Goal: Transaction & Acquisition: Subscribe to service/newsletter

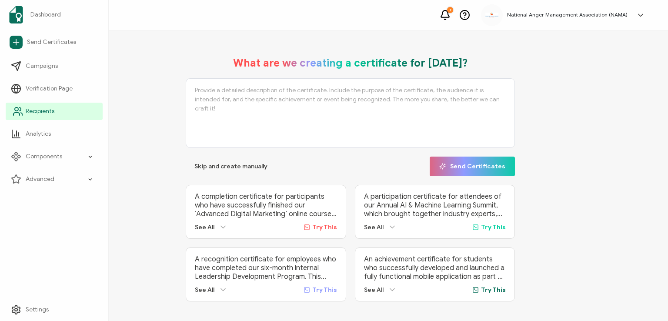
click at [32, 112] on span "Recipients" at bounding box center [40, 111] width 29 height 9
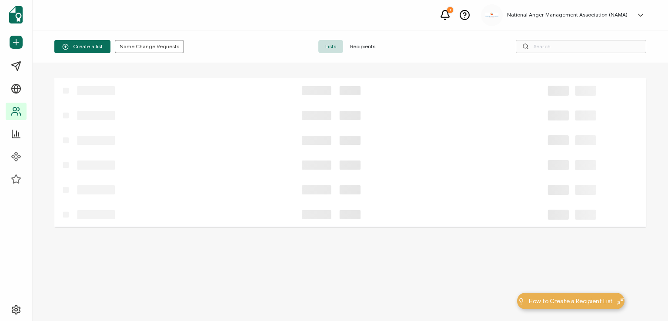
click at [363, 47] on span "Recipients" at bounding box center [362, 46] width 39 height 13
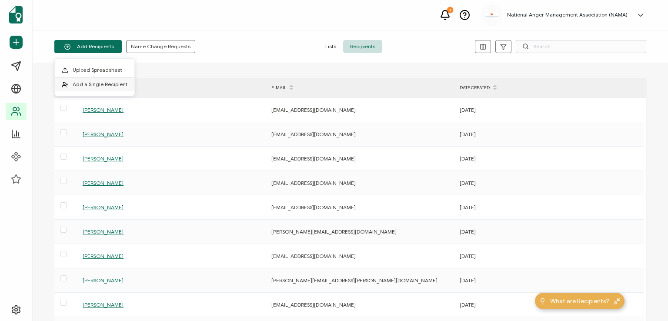
click at [106, 84] on span "Add a Single Recipient" at bounding box center [100, 84] width 55 height 7
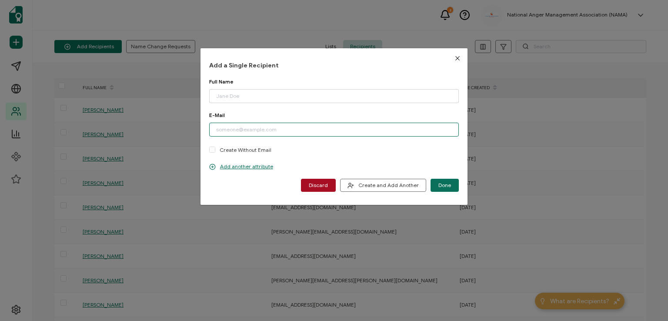
paste input "[EMAIL_ADDRESS][DOMAIN_NAME]"
type input "[EMAIL_ADDRESS][DOMAIN_NAME]"
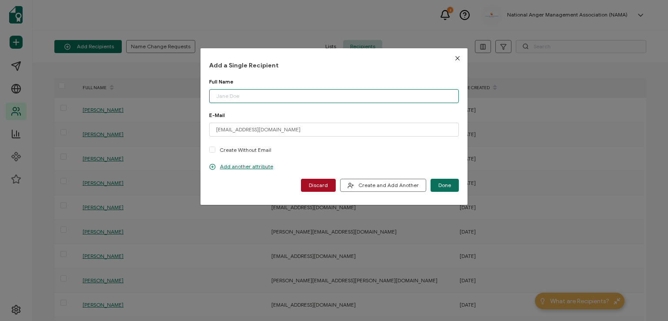
click at [239, 97] on input "dialog" at bounding box center [334, 96] width 250 height 14
type input "[PERSON_NAME]"
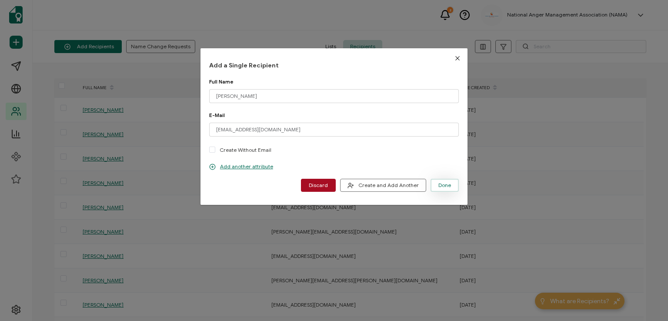
click at [446, 183] on span "Done" at bounding box center [444, 185] width 13 height 5
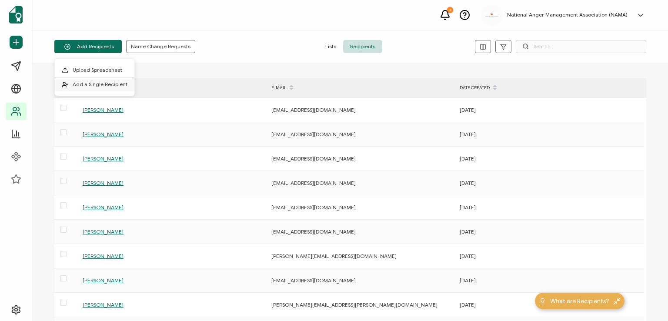
click at [101, 86] on span "Add a Single Recipient" at bounding box center [100, 84] width 55 height 7
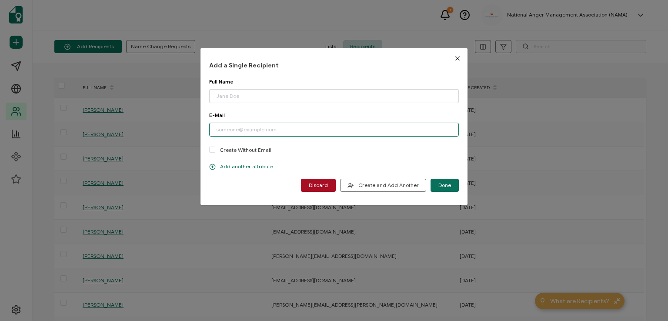
paste input "[EMAIL_ADDRESS][DOMAIN_NAME]"
type input "[EMAIL_ADDRESS][DOMAIN_NAME]"
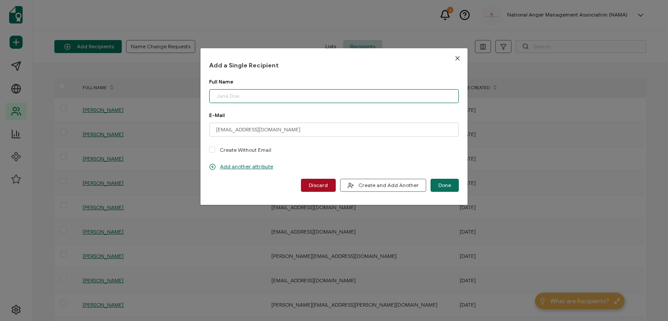
click at [251, 96] on input "dialog" at bounding box center [334, 96] width 250 height 14
type input "[PERSON_NAME]"
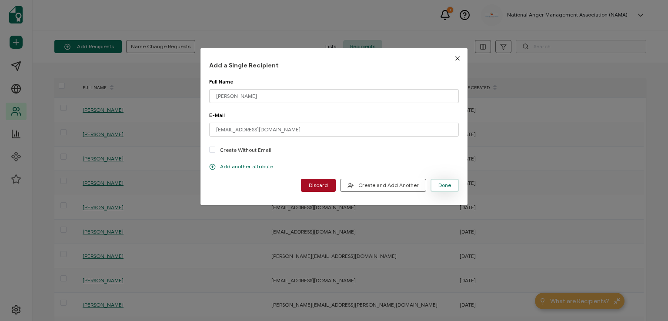
click at [438, 185] on span "Done" at bounding box center [444, 185] width 13 height 5
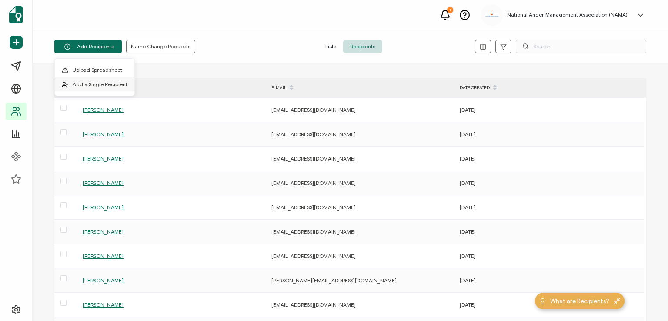
click at [107, 81] on span "Add a Single Recipient" at bounding box center [100, 84] width 55 height 7
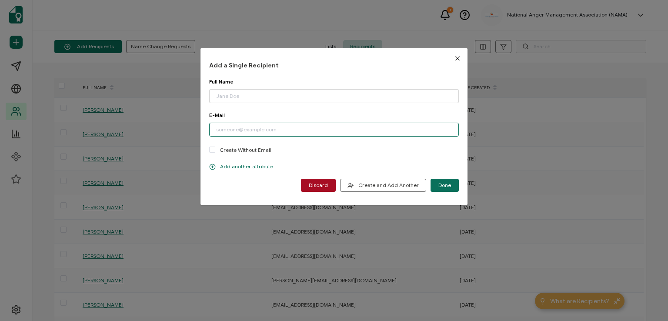
paste input "[EMAIL_ADDRESS][DOMAIN_NAME]"
type input "[EMAIL_ADDRESS][DOMAIN_NAME]"
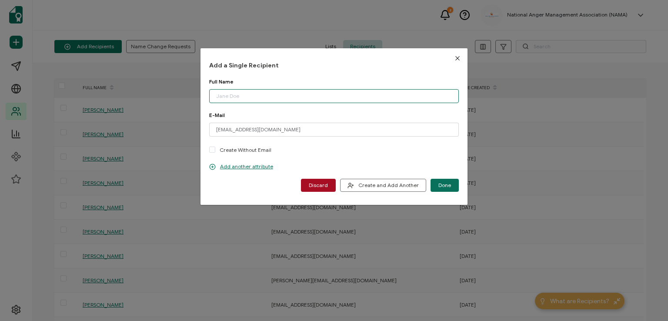
paste input "[PERSON_NAME]"
type input "[PERSON_NAME]"
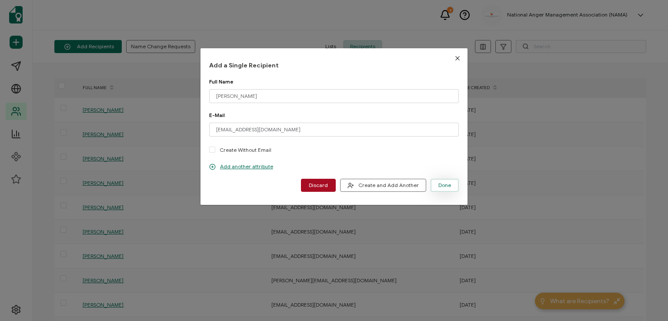
click at [433, 182] on button "Done" at bounding box center [445, 185] width 28 height 13
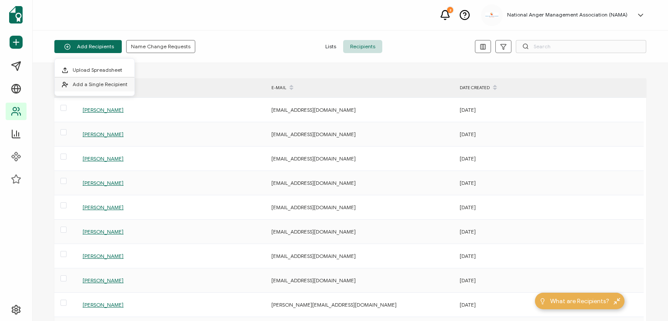
click at [100, 84] on span "Add a Single Recipient" at bounding box center [100, 84] width 55 height 7
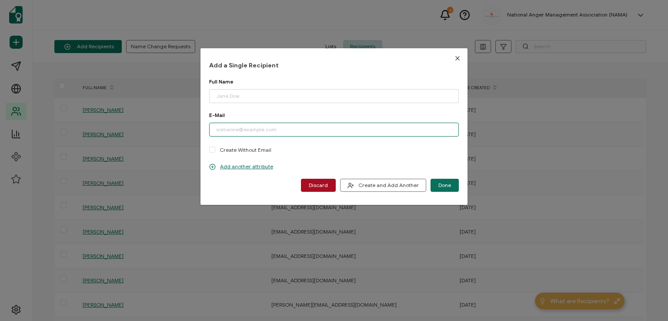
paste input "[PERSON_NAME][EMAIL_ADDRESS][PERSON_NAME][DOMAIN_NAME]"
type input "[PERSON_NAME][EMAIL_ADDRESS][PERSON_NAME][DOMAIN_NAME]"
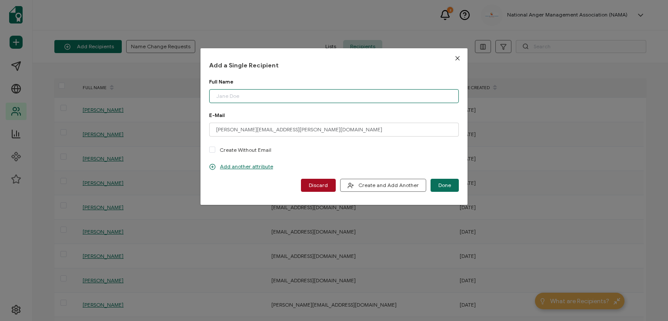
click at [259, 97] on input "dialog" at bounding box center [334, 96] width 250 height 14
type input "[PERSON_NAME]"
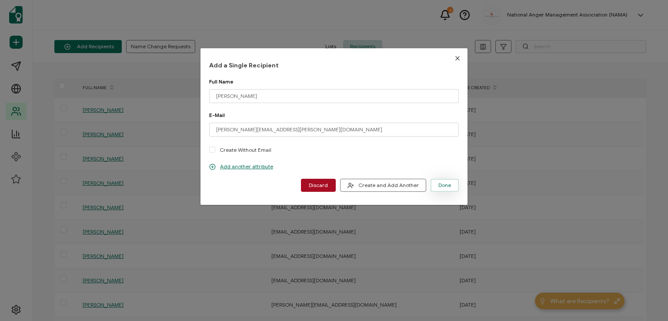
click at [438, 183] on span "Done" at bounding box center [444, 185] width 13 height 5
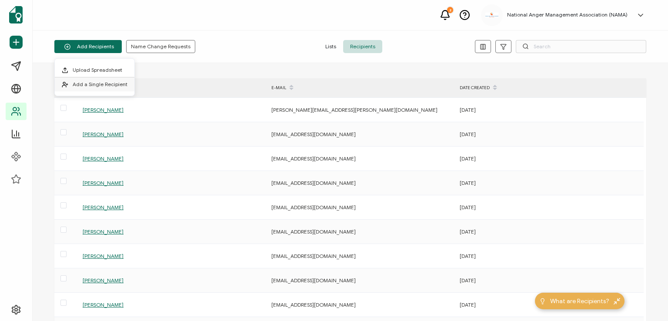
click at [110, 86] on span "Add a Single Recipient" at bounding box center [100, 84] width 55 height 7
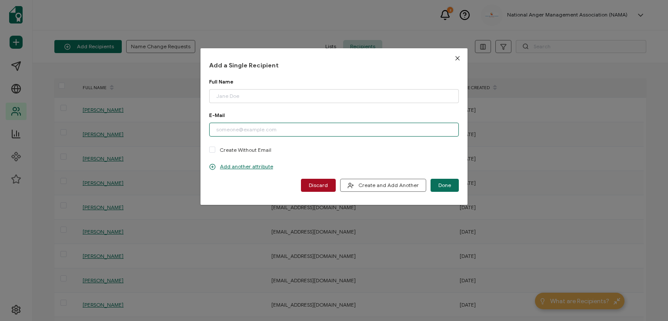
paste input "[EMAIL_ADDRESS][DOMAIN_NAME]"
type input "[EMAIL_ADDRESS][DOMAIN_NAME]"
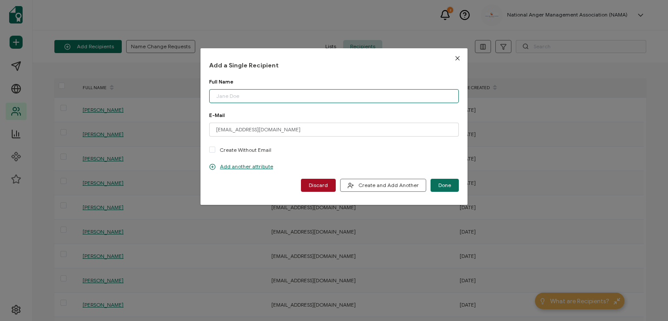
click at [251, 95] on input "dialog" at bounding box center [334, 96] width 250 height 14
type input "[PERSON_NAME]"
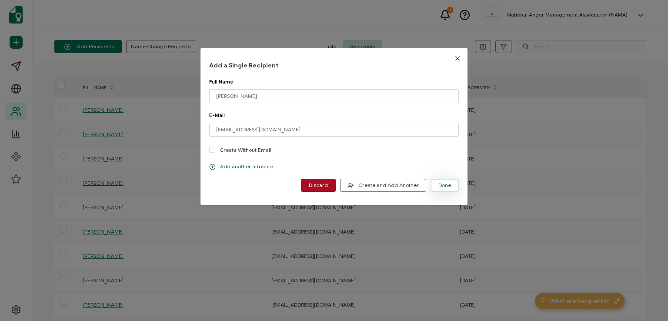
click at [446, 181] on button "Done" at bounding box center [445, 185] width 28 height 13
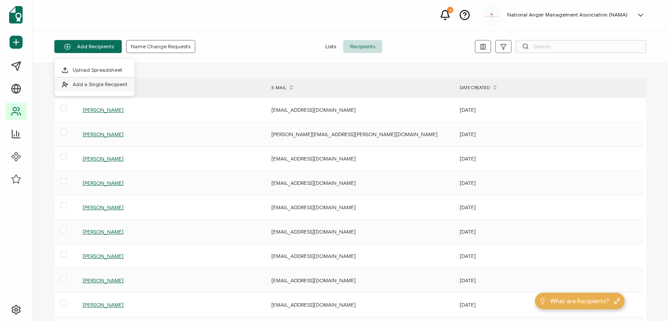
click at [89, 85] on span "Add a Single Recipient" at bounding box center [100, 84] width 55 height 7
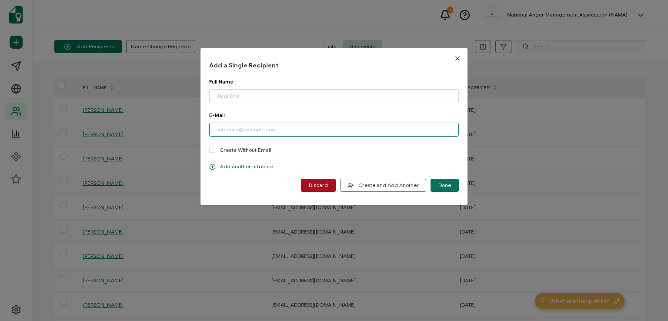
paste input "[EMAIL_ADDRESS][DOMAIN_NAME]"
type input "[EMAIL_ADDRESS][DOMAIN_NAME]"
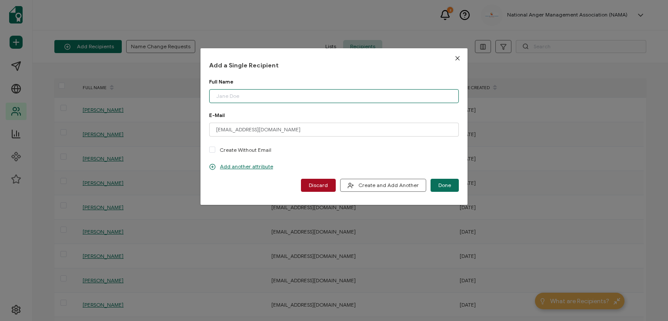
click at [246, 94] on input "dialog" at bounding box center [334, 96] width 250 height 14
type input "[PERSON_NAME]"
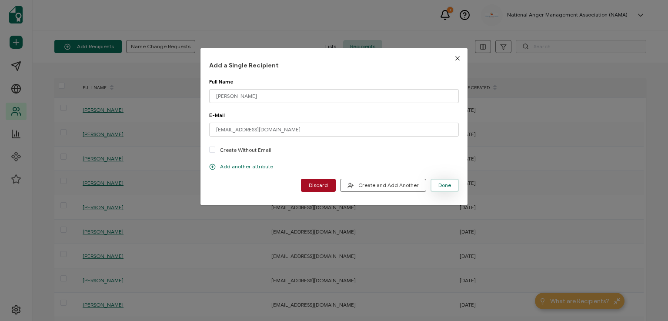
click at [441, 185] on span "Done" at bounding box center [444, 185] width 13 height 5
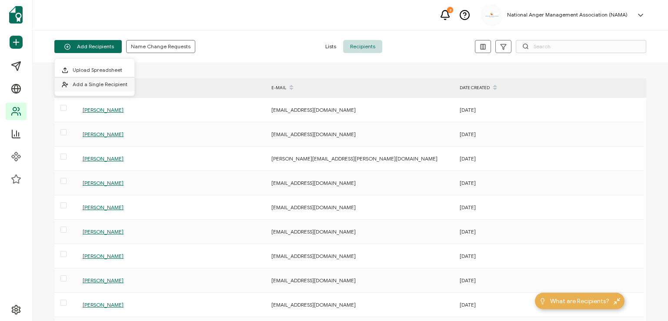
click at [104, 84] on span "Add a Single Recipient" at bounding box center [100, 84] width 55 height 7
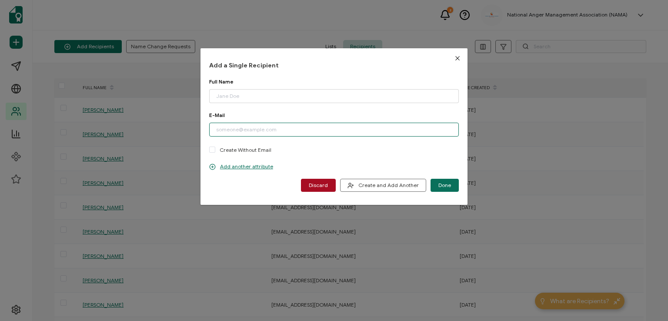
paste input "[EMAIL_ADDRESS][DOMAIN_NAME]"
type input "[EMAIL_ADDRESS][DOMAIN_NAME]"
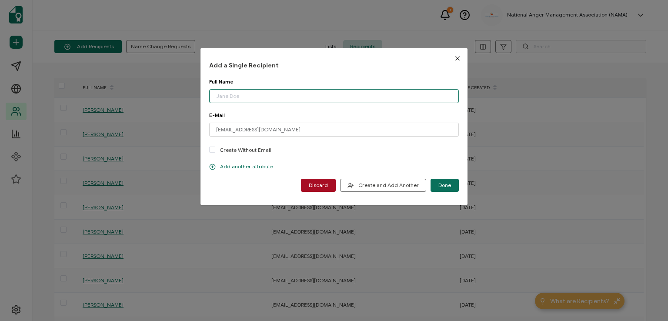
paste input "[PERSON_NAME]"
type input "[PERSON_NAME]"
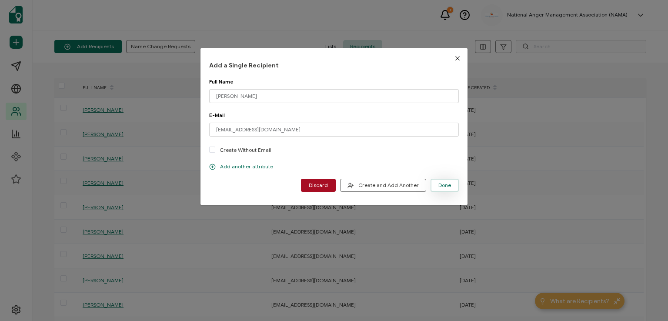
click at [434, 184] on button "Done" at bounding box center [445, 185] width 28 height 13
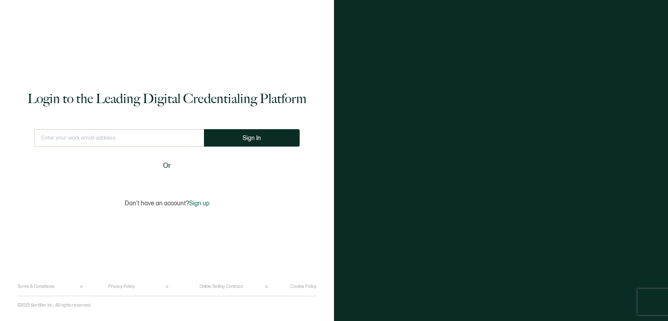
type input "[EMAIL_ADDRESS][DOMAIN_NAME]"
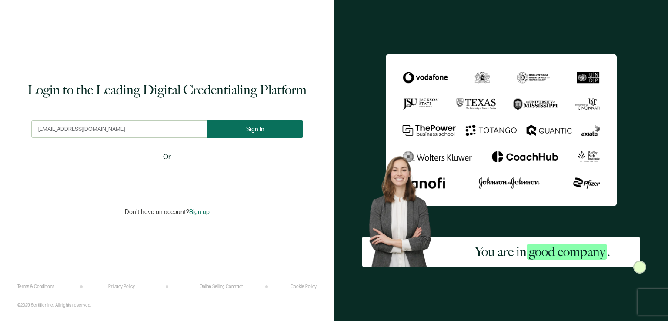
click at [244, 129] on button "Sign In" at bounding box center [255, 128] width 96 height 17
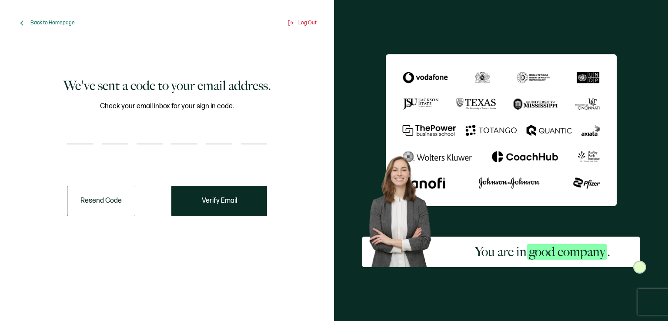
click at [79, 132] on input "number" at bounding box center [80, 135] width 26 height 17
type input "3"
type input "4"
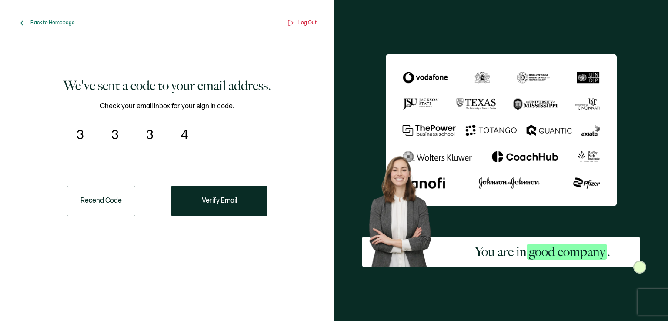
type input "5"
type input "6"
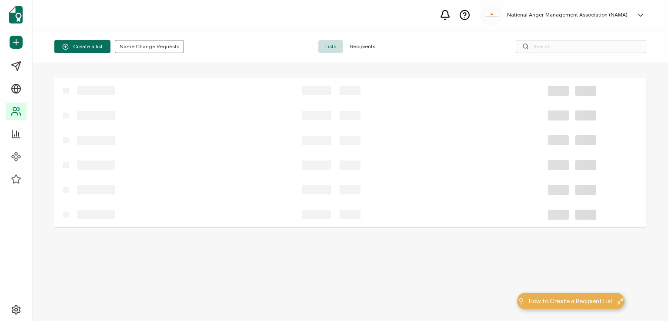
click at [357, 46] on span "Recipients" at bounding box center [362, 46] width 39 height 13
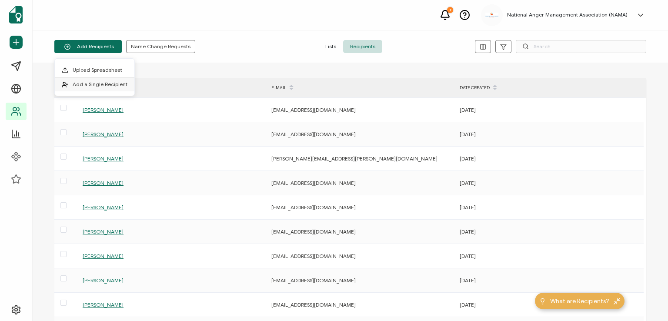
click at [91, 82] on span "Add a Single Recipient" at bounding box center [100, 84] width 55 height 7
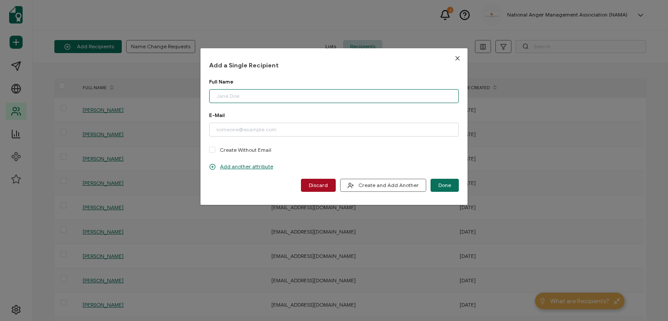
paste input "[PERSON_NAME]"
type input "[PERSON_NAME]"
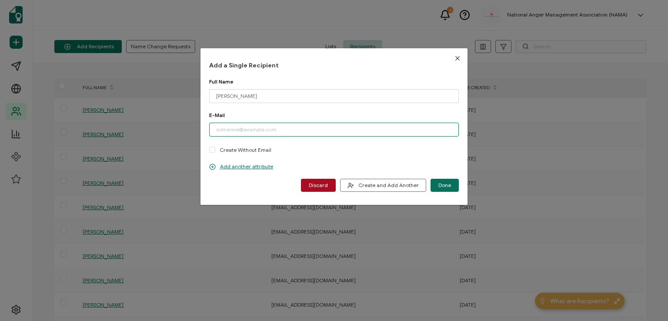
click at [244, 131] on input "dialog" at bounding box center [334, 130] width 250 height 14
type input "[EMAIL_ADDRESS][DOMAIN_NAME]"
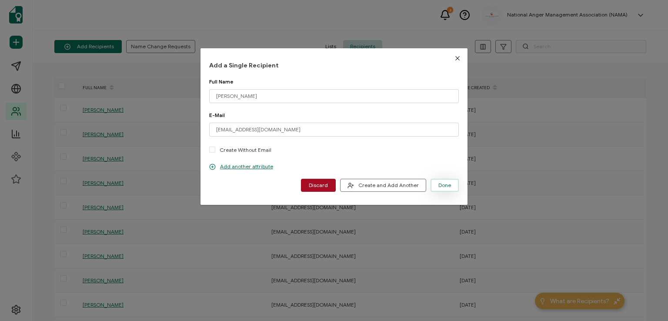
click at [440, 184] on span "Done" at bounding box center [444, 185] width 13 height 5
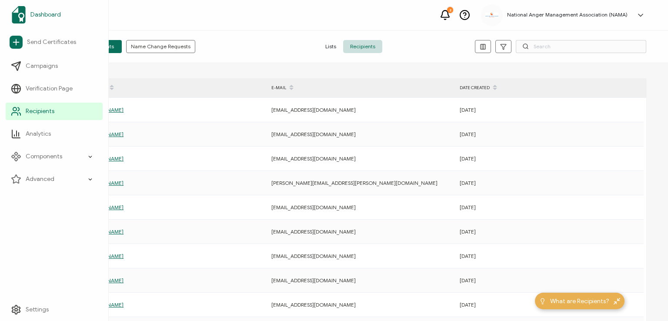
click at [40, 14] on span "Dashboard" at bounding box center [45, 14] width 30 height 9
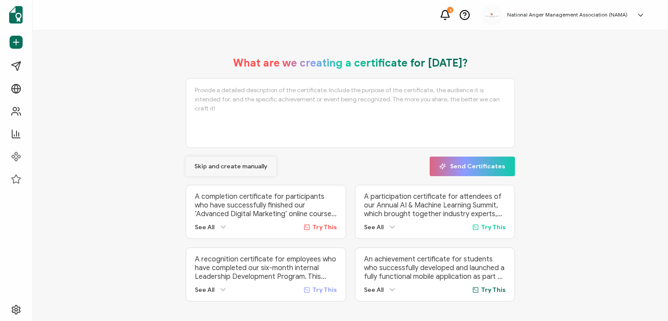
click at [215, 164] on span "Skip and create manually" at bounding box center [230, 167] width 73 height 6
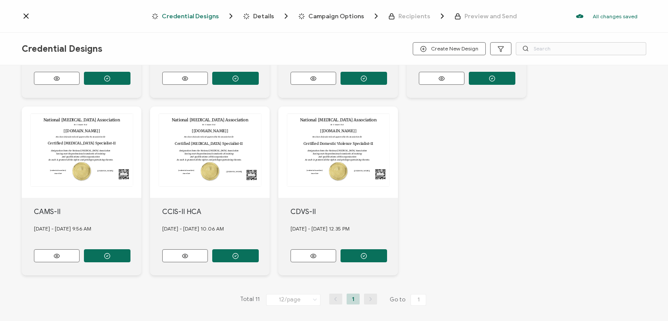
scroll to position [332, 0]
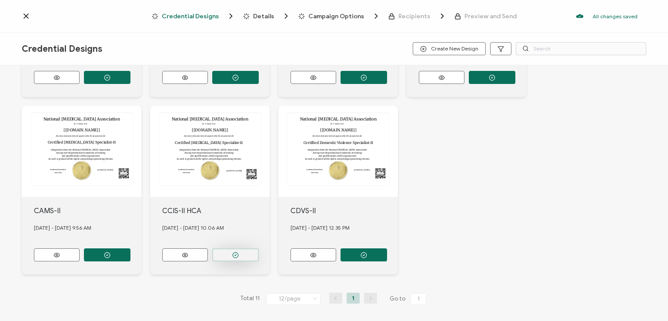
click at [227, 248] on button "button" at bounding box center [235, 254] width 47 height 13
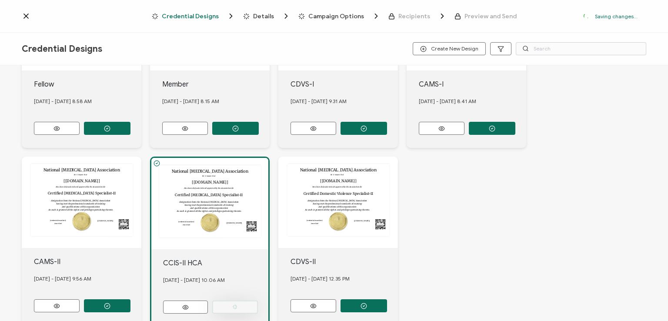
scroll to position [383, 0]
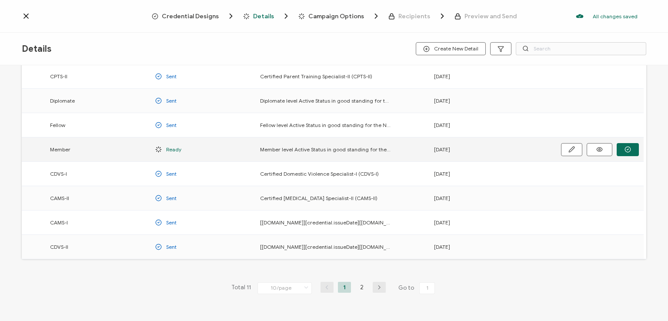
scroll to position [114, 0]
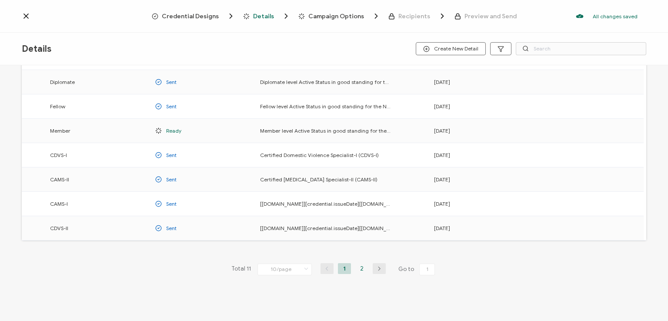
click at [359, 264] on li "2" at bounding box center [361, 268] width 13 height 11
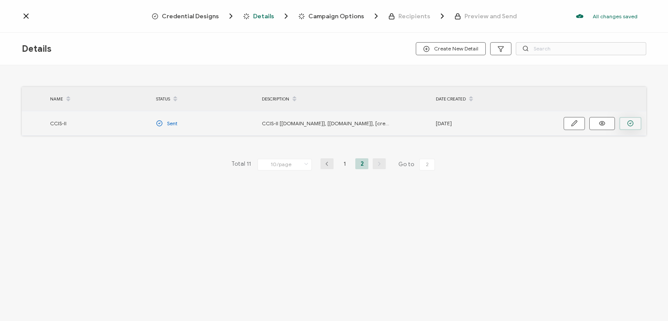
click at [631, 124] on icon "button" at bounding box center [630, 123] width 7 height 7
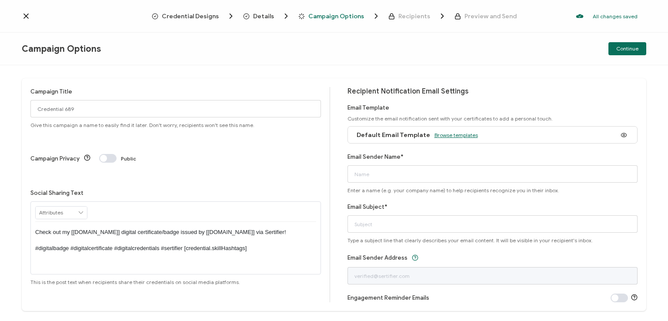
click at [442, 134] on span "Browse templates" at bounding box center [455, 135] width 43 height 7
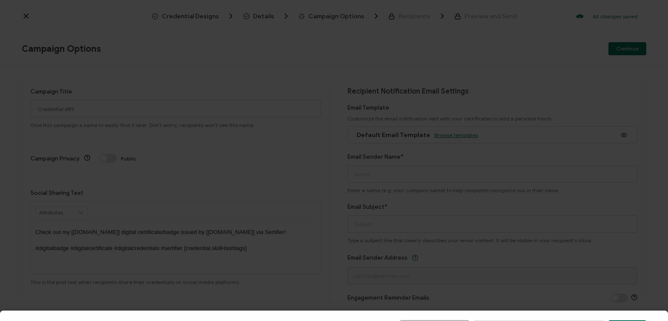
scroll to position [135, 0]
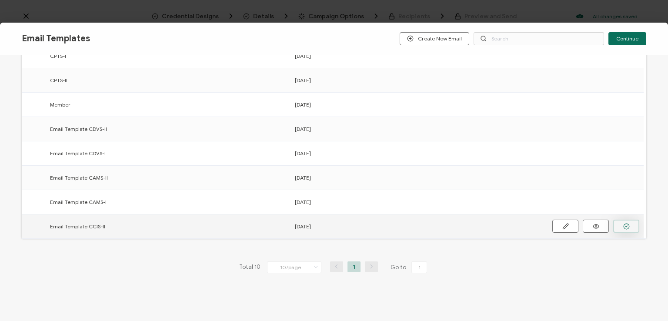
click at [625, 224] on icon "button" at bounding box center [626, 226] width 7 height 7
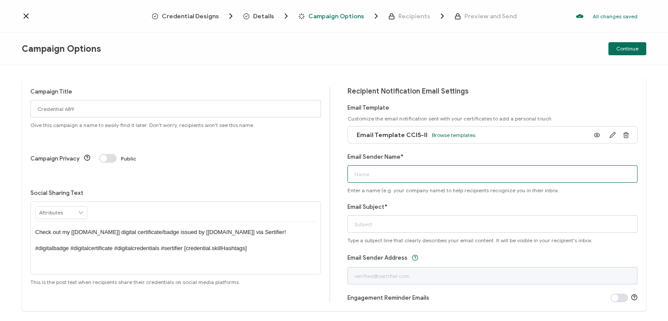
click at [459, 173] on input "Email Sender Name*" at bounding box center [492, 173] width 291 height 17
type input "National [MEDICAL_DATA] Association"
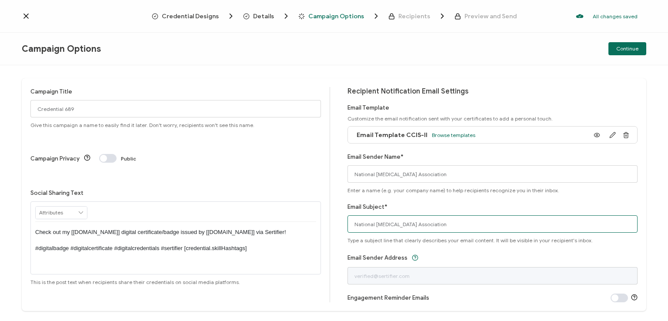
drag, startPoint x: 448, startPoint y: 225, endPoint x: 286, endPoint y: 214, distance: 162.6
click at [286, 214] on div "Campaign Title Credential 689 Give this campaign a name to easily find it later…" at bounding box center [334, 194] width 625 height 233
type input "CCIS-II digital certificate"
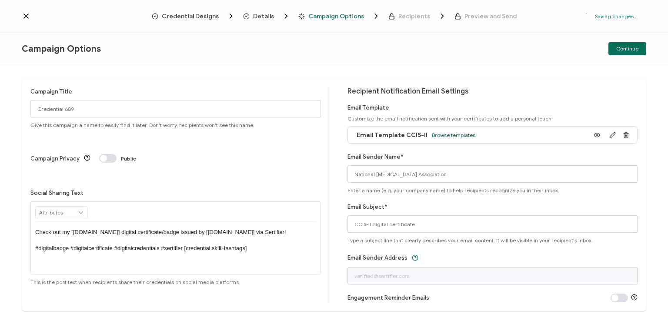
click at [327, 199] on div "Campaign Title Credential 689 Give this campaign a name to easily find it later…" at bounding box center [180, 194] width 300 height 215
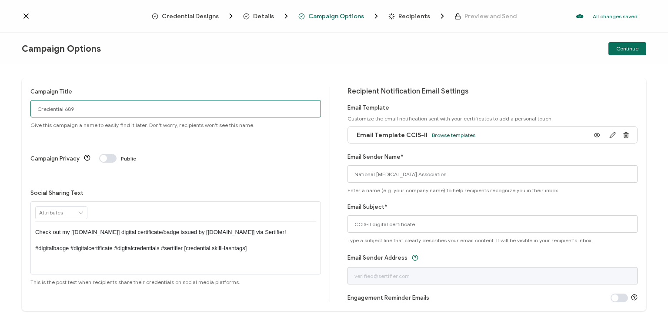
drag, startPoint x: 122, startPoint y: 109, endPoint x: 0, endPoint y: 102, distance: 122.4
click at [0, 102] on div "Campaign Title Credential 689 Give this campaign a name to easily find it later…" at bounding box center [334, 193] width 668 height 256
type input "CCIS-II HCA 7 - [DATE]"
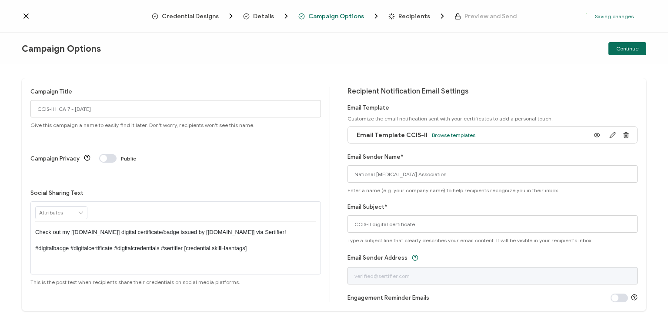
click at [173, 228] on p "Check out my [[DOMAIN_NAME]] digital certificate/badge issued by [[DOMAIN_NAME]…" at bounding box center [175, 240] width 281 height 24
click at [217, 87] on div "Campaign Title CCIS-II HCA 7 - [DATE] Give this campaign a name to easily find …" at bounding box center [175, 107] width 291 height 41
click at [603, 39] on div "Campaign Options Continue" at bounding box center [334, 49] width 668 height 33
click at [618, 48] on span "Continue" at bounding box center [627, 48] width 22 height 5
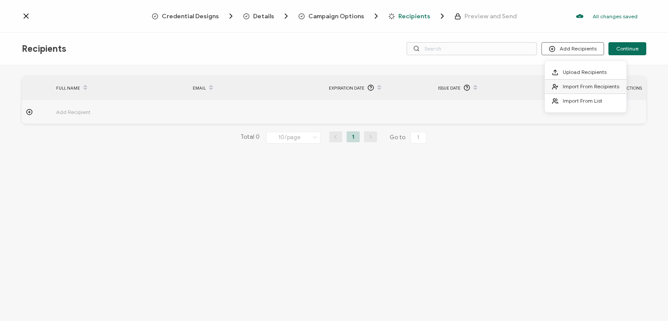
click at [579, 86] on span "Import From Recipients" at bounding box center [591, 86] width 57 height 7
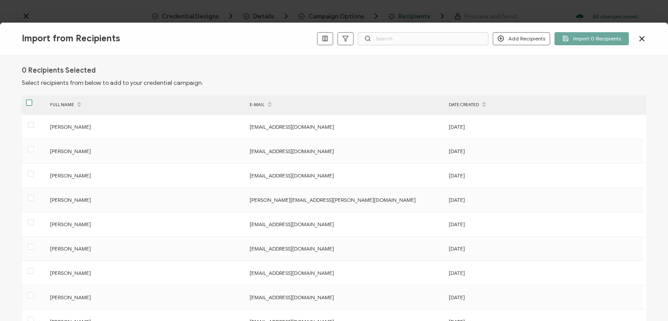
click at [28, 101] on span at bounding box center [29, 103] width 6 height 6
click at [32, 100] on input "checkbox" at bounding box center [32, 100] width 0 height 0
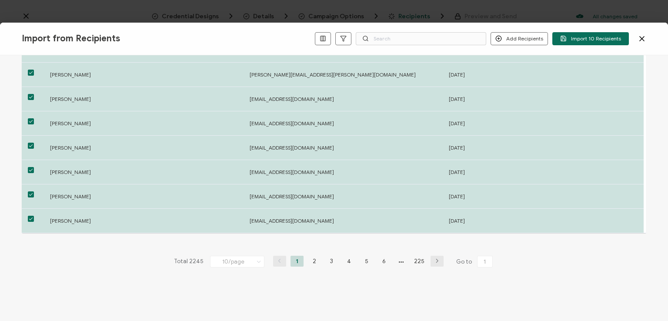
scroll to position [135, 0]
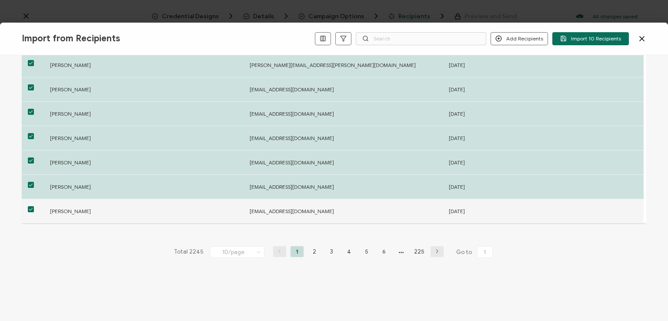
click at [30, 209] on span at bounding box center [31, 209] width 6 height 6
click at [34, 206] on input "checkbox" at bounding box center [34, 206] width 0 height 0
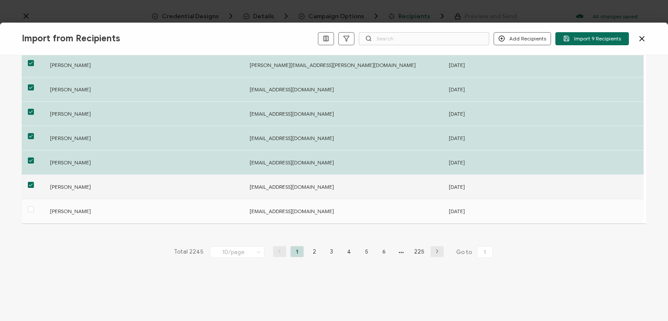
click at [30, 182] on span at bounding box center [31, 185] width 6 height 6
click at [34, 182] on input "checkbox" at bounding box center [34, 182] width 0 height 0
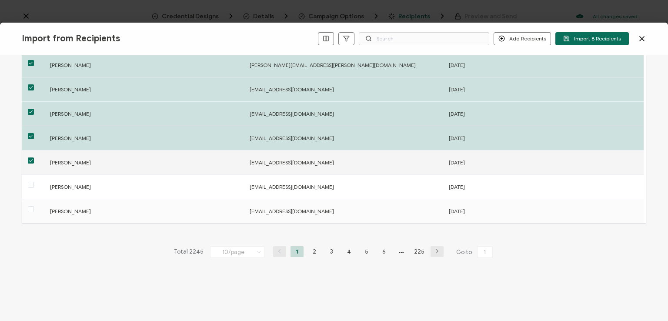
click at [27, 157] on div at bounding box center [34, 162] width 24 height 13
click at [31, 159] on span at bounding box center [31, 160] width 6 height 6
click at [34, 157] on input "checkbox" at bounding box center [34, 157] width 0 height 0
click at [599, 36] on span "Import 7 Recipients" at bounding box center [592, 38] width 57 height 7
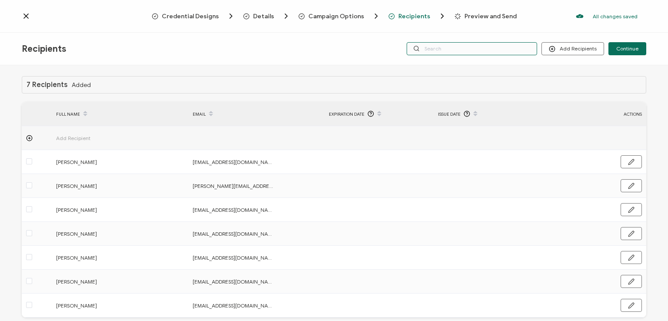
click at [484, 48] on input "text" at bounding box center [472, 48] width 130 height 13
click at [467, 33] on div "Recipients Add Recipients Continue" at bounding box center [334, 49] width 668 height 33
click at [461, 48] on input "text" at bounding box center [472, 48] width 130 height 13
click at [457, 68] on div "7 Recipients Added FULL NAME EMAIL Expiration Date Issue Date ACTIONS Add Recip…" at bounding box center [334, 194] width 668 height 258
click at [447, 47] on input "text" at bounding box center [472, 48] width 130 height 13
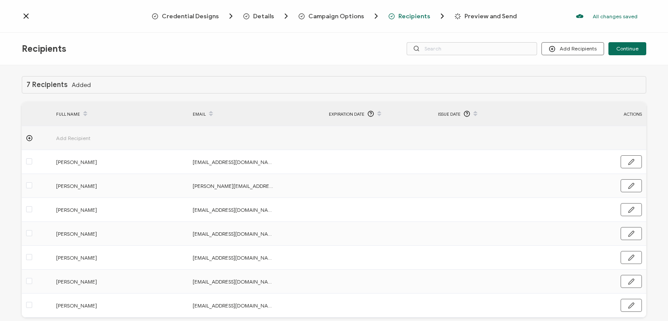
click at [450, 29] on div "Credential Designs Details Campaign Options Recipients Preview and Send All cha…" at bounding box center [334, 16] width 668 height 33
click at [593, 30] on div "Credential Designs Details Campaign Options Recipients Preview and Send All cha…" at bounding box center [334, 16] width 668 height 33
click at [628, 48] on span "Continue" at bounding box center [627, 48] width 22 height 5
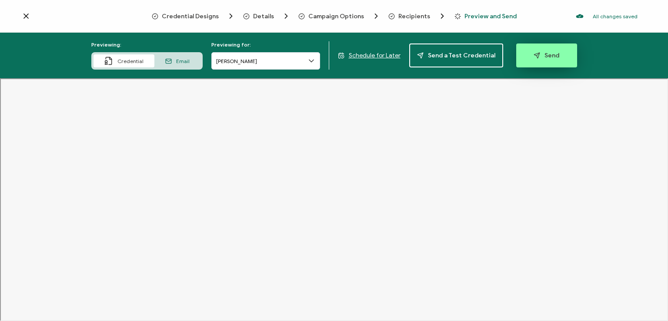
click at [538, 55] on span "Send" at bounding box center [547, 55] width 26 height 7
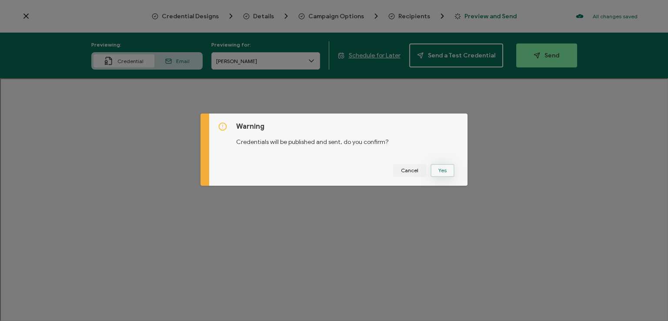
click at [438, 167] on button "Yes" at bounding box center [443, 170] width 24 height 13
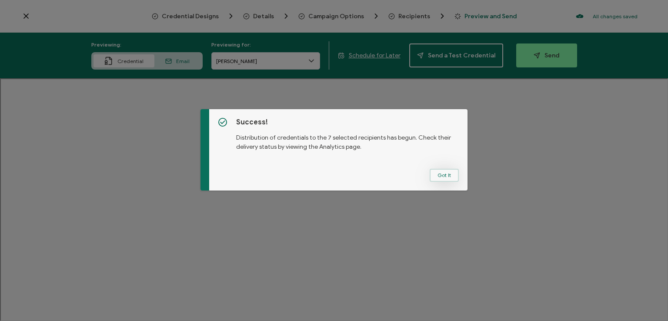
click at [441, 170] on button "Got It" at bounding box center [444, 175] width 29 height 13
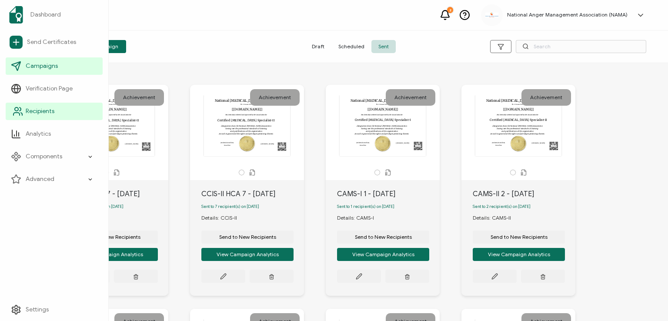
click at [41, 108] on span "Recipients" at bounding box center [40, 111] width 29 height 9
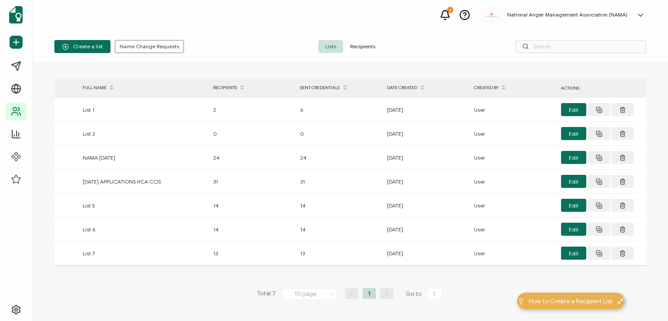
click at [360, 47] on span "Recipients" at bounding box center [362, 46] width 39 height 13
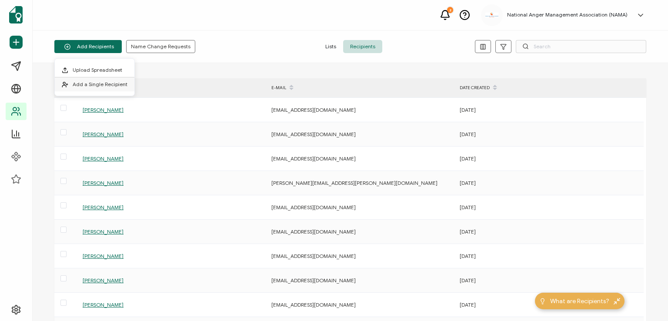
click at [97, 80] on li "Add a Single Recipient" at bounding box center [95, 84] width 80 height 14
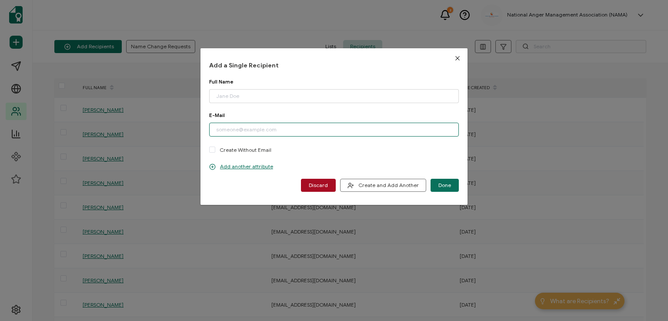
paste input "[EMAIL_ADDRESS][DOMAIN_NAME]"
type input "[EMAIL_ADDRESS][DOMAIN_NAME]"
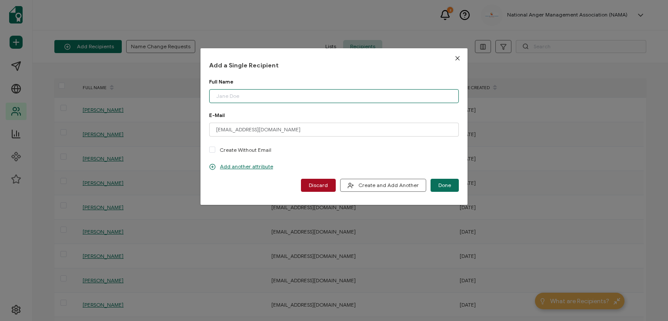
paste input "[PERSON_NAME]"
type input "[PERSON_NAME]"
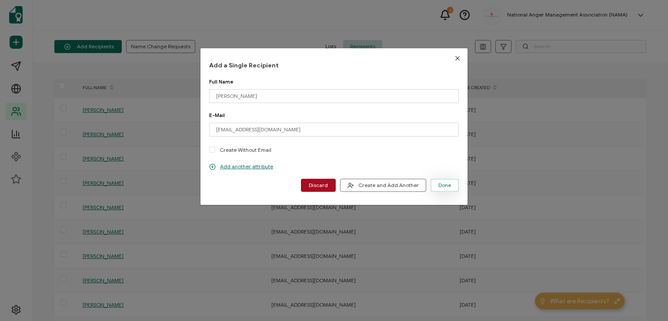
click at [444, 183] on span "Done" at bounding box center [444, 185] width 13 height 5
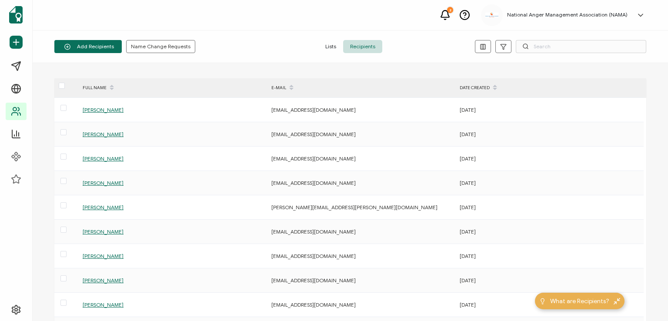
click at [251, 48] on div "Add Recipients Name Change Requests" at bounding box center [152, 46] width 197 height 13
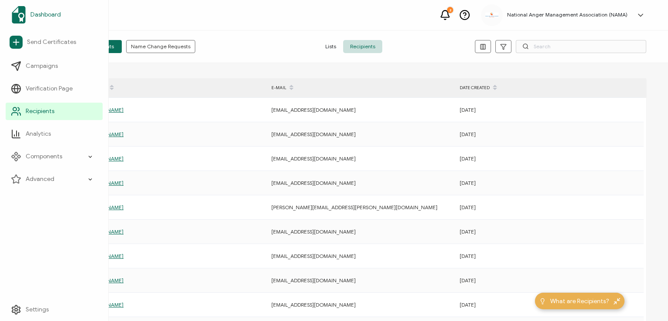
click at [45, 12] on span "Dashboard" at bounding box center [45, 14] width 30 height 9
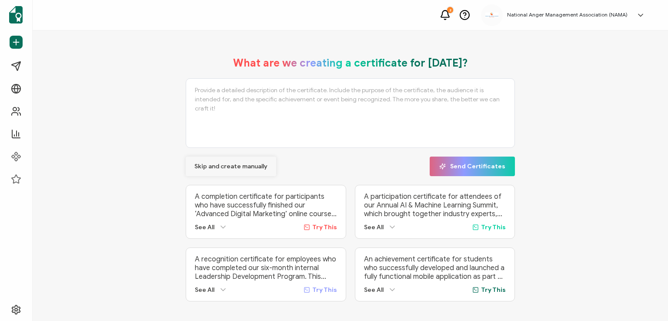
click at [207, 166] on span "Skip and create manually" at bounding box center [230, 167] width 73 height 6
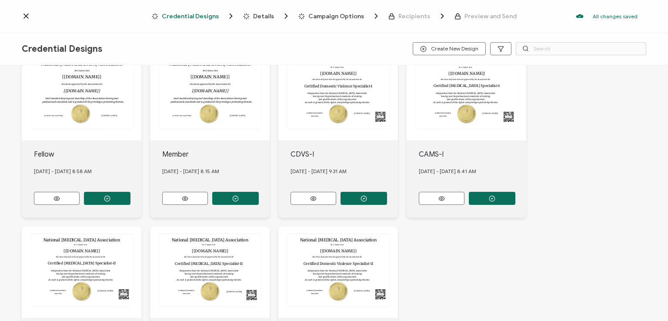
scroll to position [332, 0]
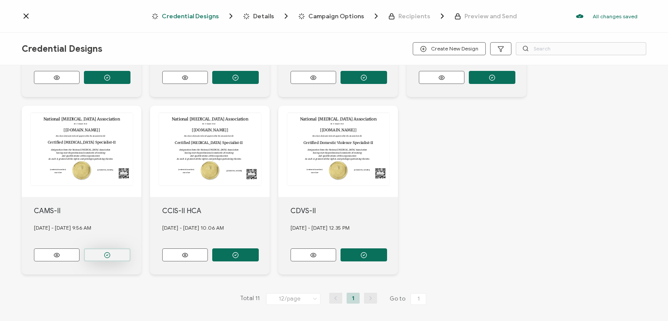
click at [106, 248] on button "button" at bounding box center [107, 254] width 47 height 13
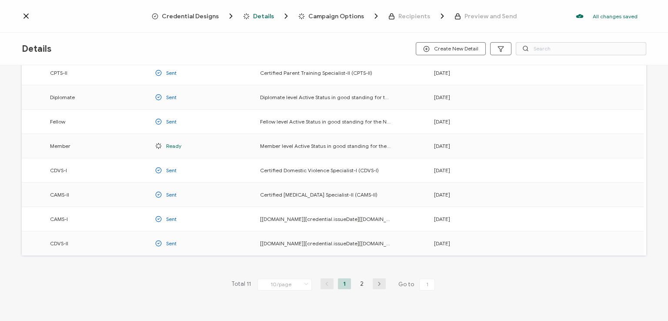
scroll to position [114, 0]
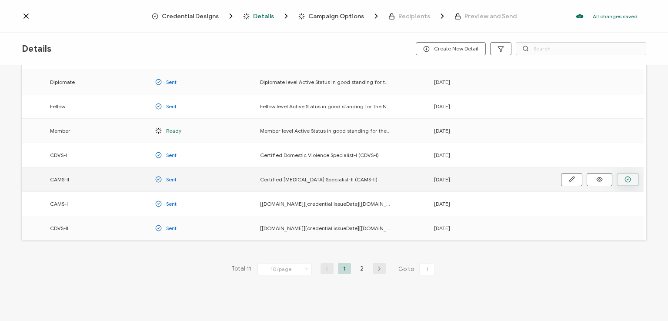
click at [631, 176] on icon "button" at bounding box center [628, 179] width 7 height 7
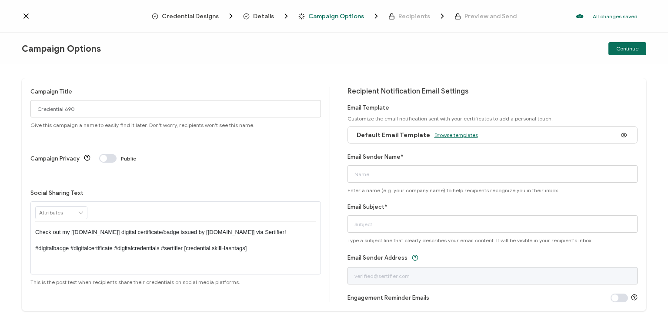
click at [460, 135] on span "Browse templates" at bounding box center [455, 135] width 43 height 7
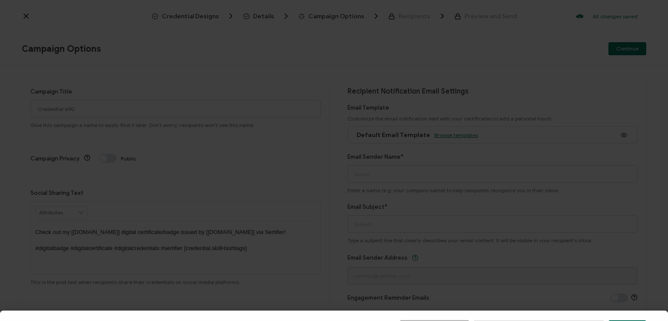
scroll to position [135, 0]
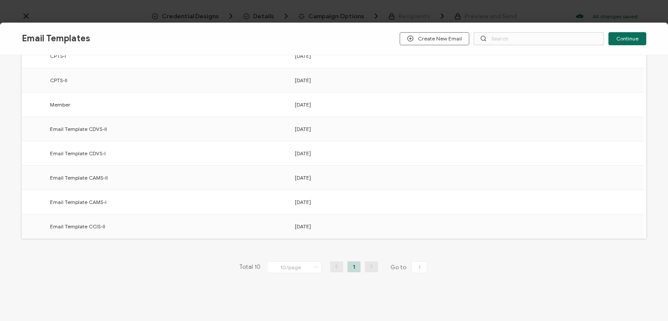
click at [0, 0] on button "button" at bounding box center [0, 0] width 0 height 0
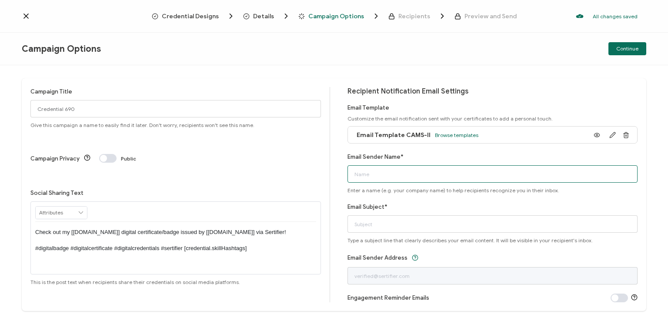
click at [468, 170] on input "Email Sender Name*" at bounding box center [492, 173] width 291 height 17
type input "National [MEDICAL_DATA] Association"
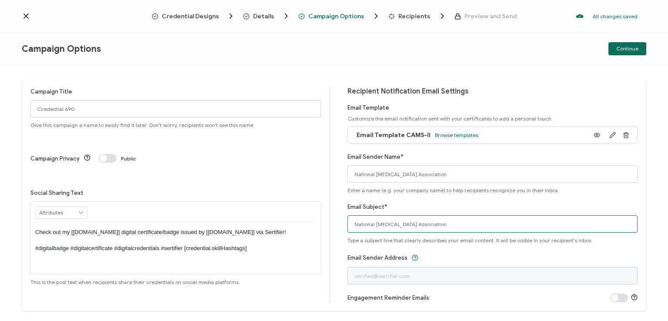
drag, startPoint x: 451, startPoint y: 225, endPoint x: 282, endPoint y: 223, distance: 168.7
click at [282, 223] on div "Campaign Title Credential 690 Give this campaign a name to easily find it later…" at bounding box center [334, 194] width 625 height 233
type input "CAMS-II 1 - [DATE]"
drag, startPoint x: 398, startPoint y: 223, endPoint x: 323, endPoint y: 225, distance: 74.8
click at [323, 225] on div "Campaign Title Credential 690 Give this campaign a name to easily find it later…" at bounding box center [334, 194] width 625 height 233
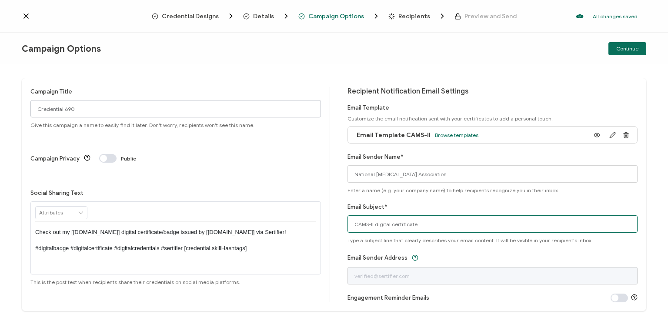
type input "CAMS-II digital certificate"
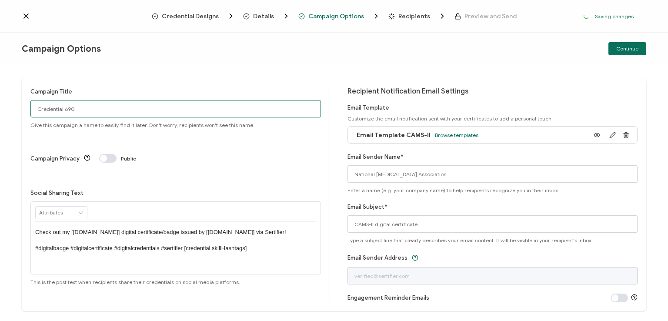
drag, startPoint x: 104, startPoint y: 112, endPoint x: 26, endPoint y: 104, distance: 78.7
click at [7, 103] on div "Campaign Title Credential 690 Give this campaign a name to easily find it later…" at bounding box center [334, 193] width 668 height 256
paste input "AMS-II 1 - [DATE]"
type input "CAMS-II 1 - [DATE]"
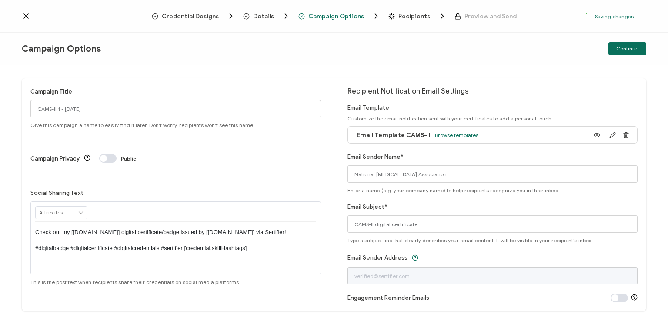
click at [173, 228] on p "Check out my [[DOMAIN_NAME]] digital certificate/badge issued by [[DOMAIN_NAME]…" at bounding box center [175, 240] width 281 height 24
click at [435, 57] on div "Campaign Options Continue" at bounding box center [334, 49] width 668 height 33
click at [550, 40] on div "Campaign Options Continue" at bounding box center [334, 49] width 668 height 33
click at [623, 47] on span "Continue" at bounding box center [627, 48] width 22 height 5
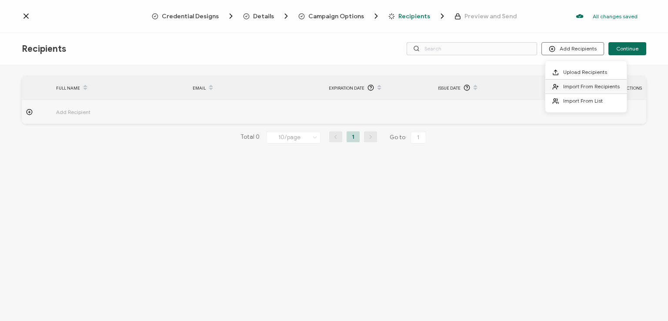
click at [580, 82] on li "Import From Recipients" at bounding box center [585, 87] width 81 height 14
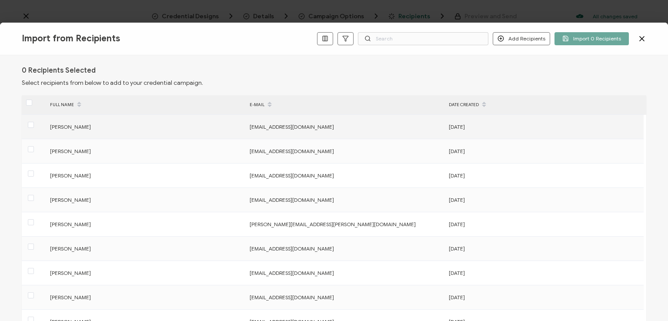
click at [34, 122] on div at bounding box center [34, 126] width 24 height 13
click at [32, 126] on span at bounding box center [31, 125] width 6 height 6
click at [34, 122] on input "checkbox" at bounding box center [34, 122] width 0 height 0
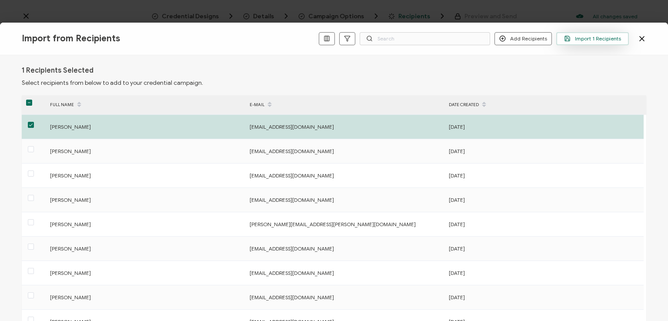
click at [593, 40] on span "Import 1 Recipients" at bounding box center [592, 38] width 57 height 7
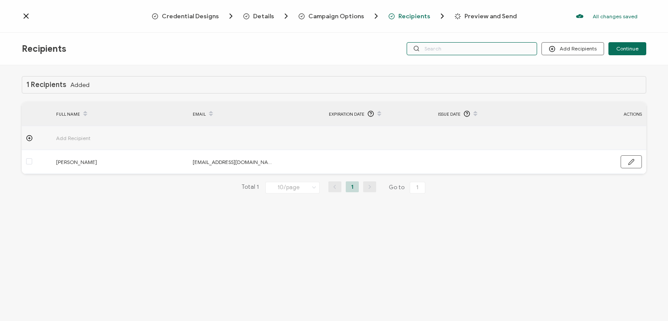
click at [512, 50] on input "text" at bounding box center [472, 48] width 130 height 13
click at [488, 25] on div "Credential Designs Details Campaign Options Recipients Preview and Send All cha…" at bounding box center [334, 16] width 668 height 33
click at [479, 48] on input "text" at bounding box center [472, 48] width 130 height 13
click at [477, 61] on div "Recipients Add Recipients Continue" at bounding box center [334, 49] width 668 height 33
click at [468, 49] on input "text" at bounding box center [472, 48] width 130 height 13
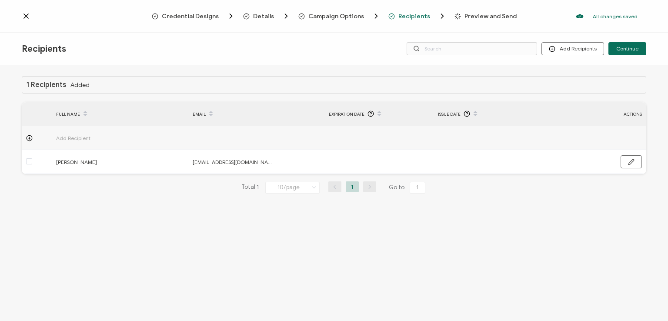
click at [470, 33] on div "Recipients Add Recipients Continue" at bounding box center [334, 49] width 668 height 33
click at [625, 46] on span "Continue" at bounding box center [627, 48] width 22 height 5
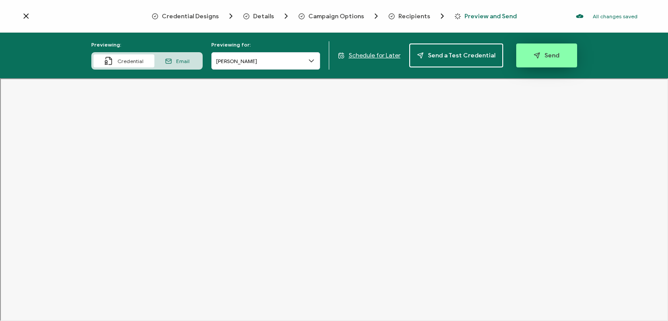
click at [538, 56] on span "Send" at bounding box center [547, 55] width 26 height 7
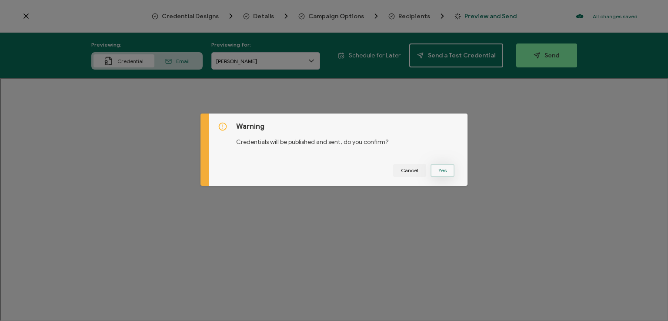
click at [443, 165] on button "Yes" at bounding box center [443, 170] width 24 height 13
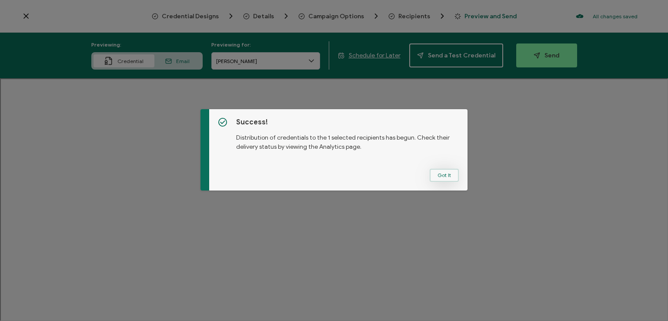
click at [445, 173] on button "Got It" at bounding box center [444, 175] width 29 height 13
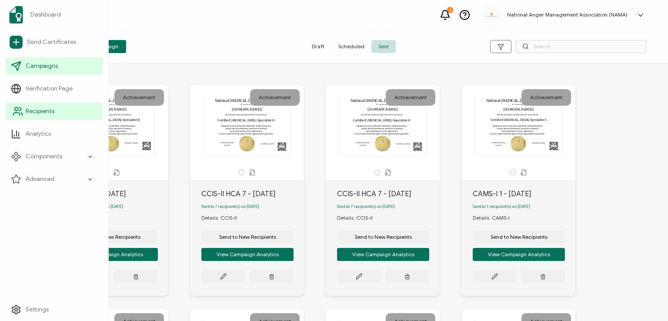
click at [28, 110] on span "Recipients" at bounding box center [40, 111] width 29 height 9
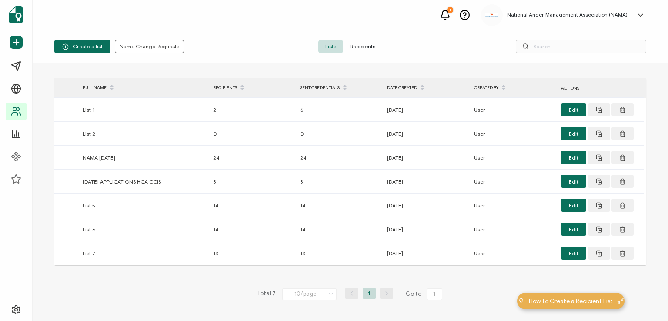
click at [358, 44] on span "Recipients" at bounding box center [362, 46] width 39 height 13
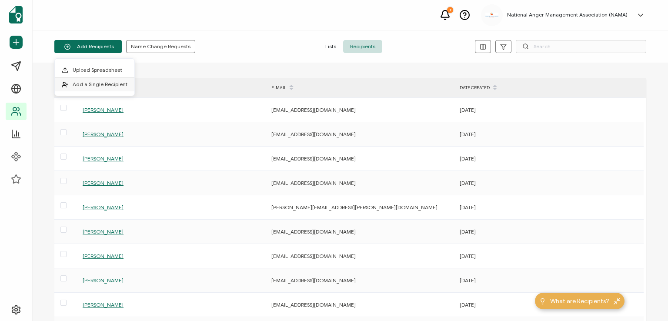
click at [97, 84] on span "Add a Single Recipient" at bounding box center [100, 84] width 55 height 7
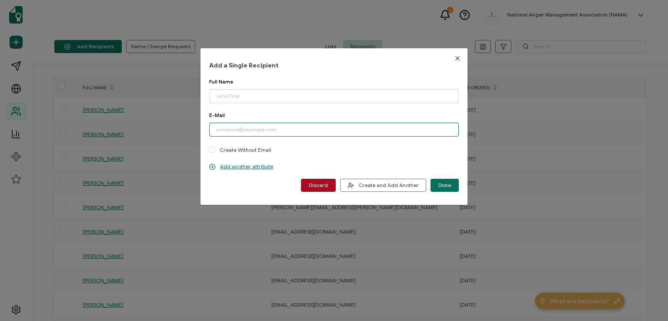
paste input "[EMAIL_ADDRESS][DOMAIN_NAME]"
type input "[EMAIL_ADDRESS][DOMAIN_NAME]"
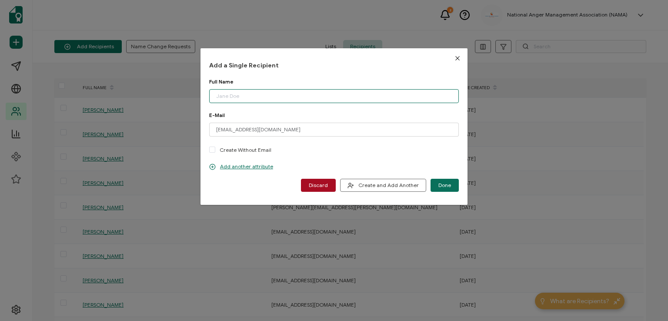
click at [254, 92] on input "dialog" at bounding box center [334, 96] width 250 height 14
type input "[PERSON_NAME]"
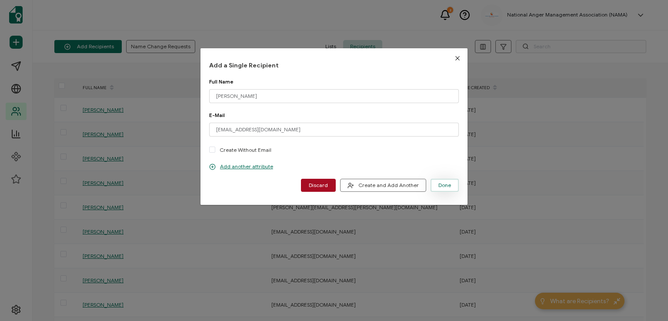
click at [438, 183] on span "Done" at bounding box center [444, 185] width 13 height 5
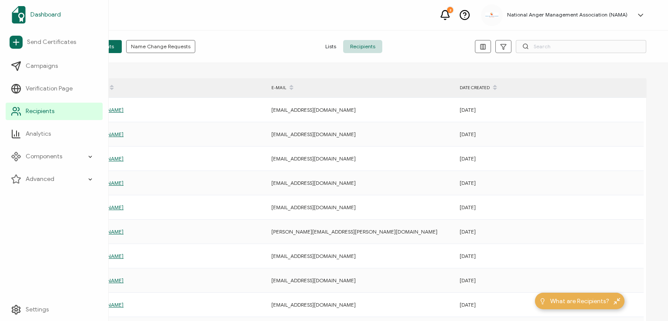
click at [45, 11] on span "Dashboard" at bounding box center [45, 14] width 30 height 9
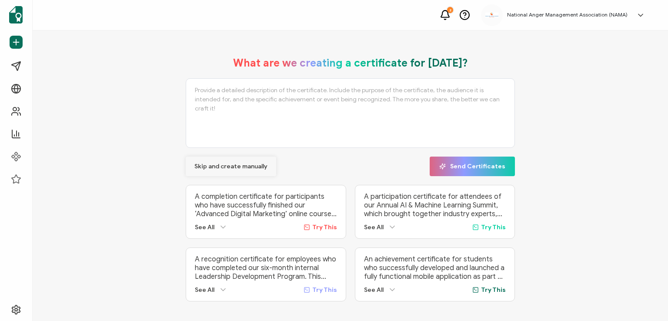
click at [217, 164] on span "Skip and create manually" at bounding box center [230, 167] width 73 height 6
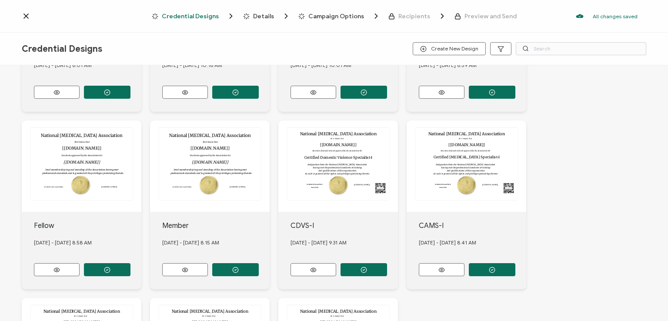
scroll to position [145, 0]
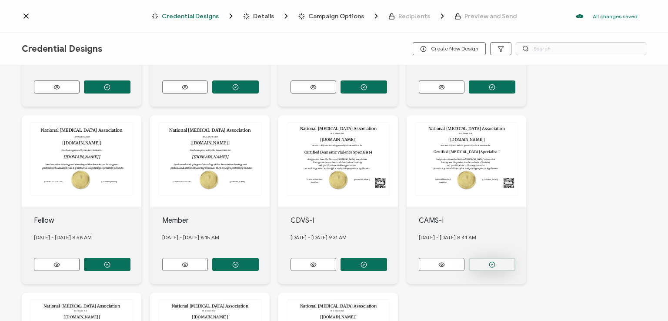
click at [498, 259] on button "button" at bounding box center [492, 264] width 47 height 13
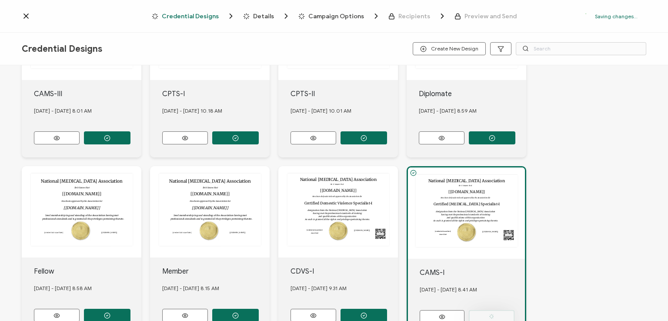
scroll to position [196, 0]
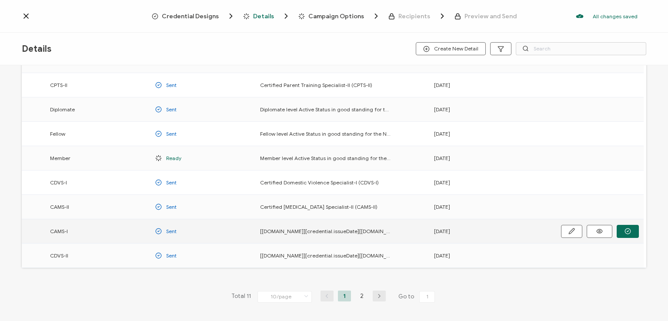
scroll to position [114, 0]
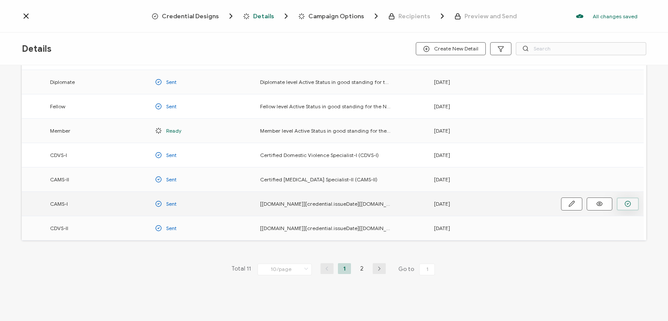
click at [626, 201] on circle "button" at bounding box center [628, 204] width 6 height 6
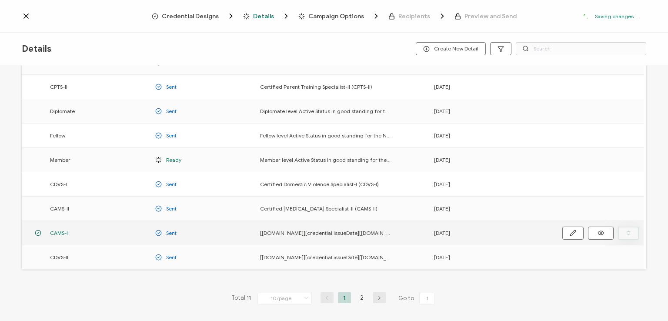
scroll to position [143, 0]
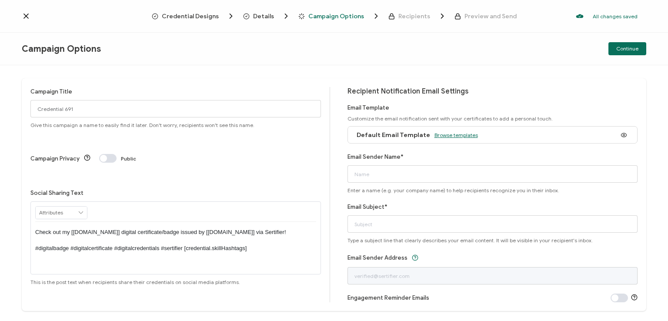
click at [447, 134] on span "Browse templates" at bounding box center [455, 135] width 43 height 7
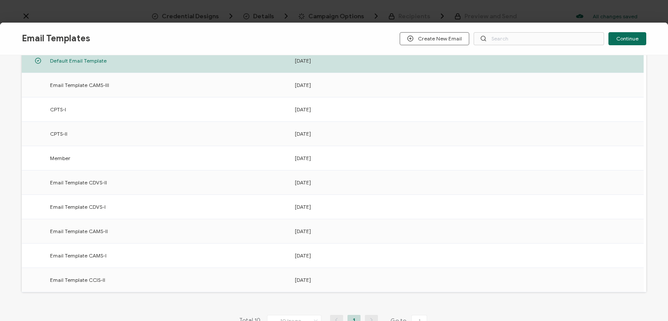
scroll to position [135, 0]
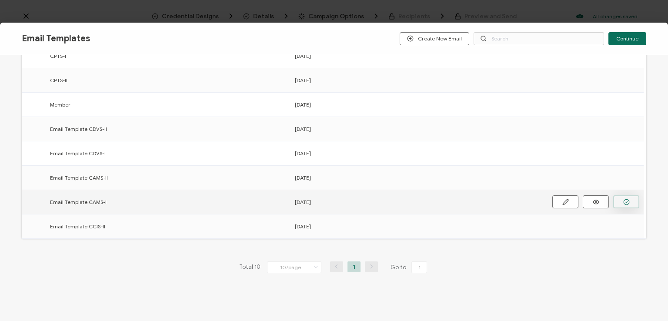
click at [624, 200] on circle "button" at bounding box center [627, 202] width 6 height 6
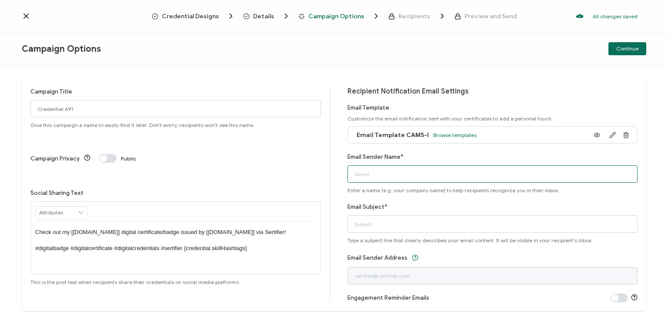
click at [514, 169] on input "Email Sender Name*" at bounding box center [492, 173] width 291 height 17
type input "National [MEDICAL_DATA] Association"
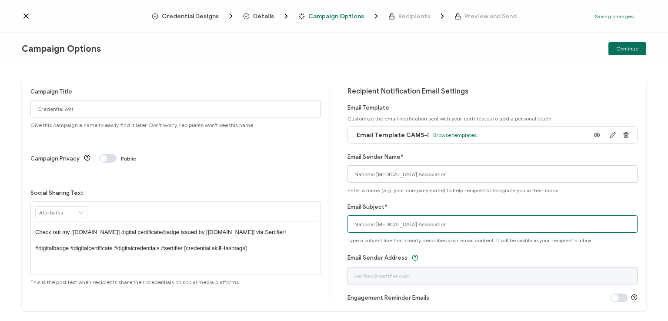
drag, startPoint x: 458, startPoint y: 222, endPoint x: 324, endPoint y: 232, distance: 134.4
click at [324, 232] on div "Campaign Title Credential 691 Give this campaign a name to easily find it later…" at bounding box center [334, 194] width 625 height 233
type input "CAMS-I digital certificate"
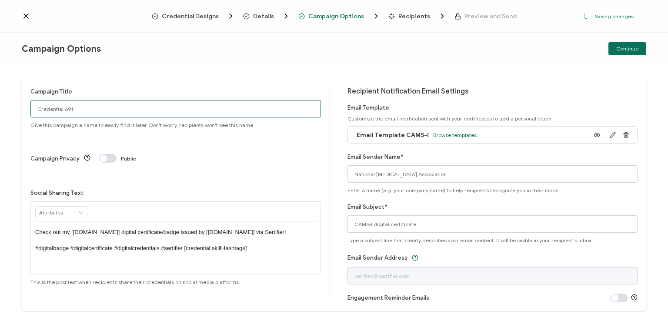
drag, startPoint x: 97, startPoint y: 110, endPoint x: 7, endPoint y: 124, distance: 90.8
click at [7, 124] on div "Campaign Title Credential 691 Give this campaign a name to easily find it later…" at bounding box center [334, 193] width 668 height 256
type input "CAMS-I 1 = [DATE]"
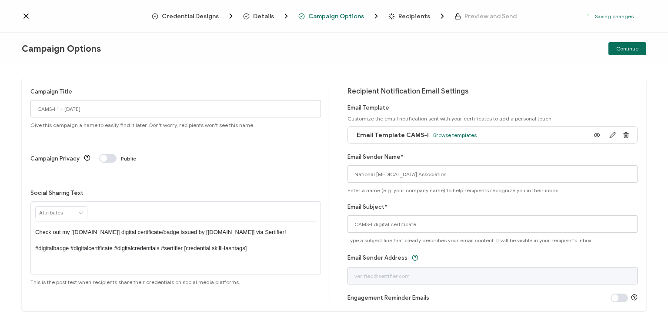
click at [172, 228] on p "Check out my [[DOMAIN_NAME]] digital certificate/badge issued by [[DOMAIN_NAME]…" at bounding box center [175, 240] width 281 height 24
click at [198, 77] on div "Campaign Title CAMS-I 1 = [DATE] Give this campaign a name to easily find it la…" at bounding box center [334, 193] width 668 height 256
click at [289, 51] on div "Campaign Options Continue" at bounding box center [334, 49] width 668 height 33
click at [623, 48] on span "Continue" at bounding box center [627, 48] width 22 height 5
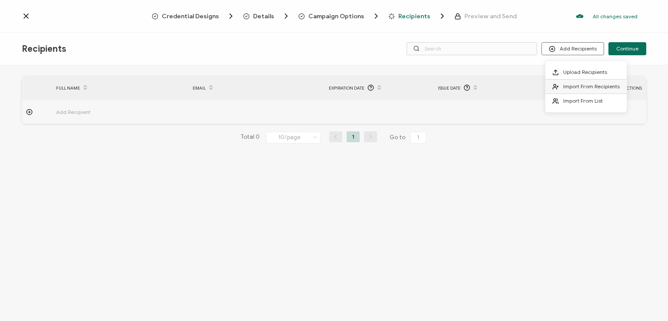
click at [571, 87] on span "Import From Recipients" at bounding box center [591, 86] width 57 height 7
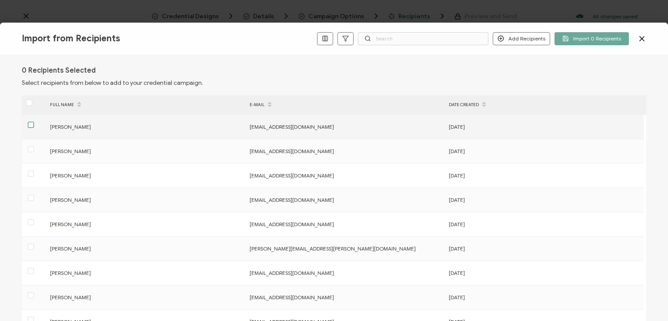
click at [31, 125] on span at bounding box center [31, 125] width 6 height 6
click at [34, 122] on input "checkbox" at bounding box center [34, 122] width 0 height 0
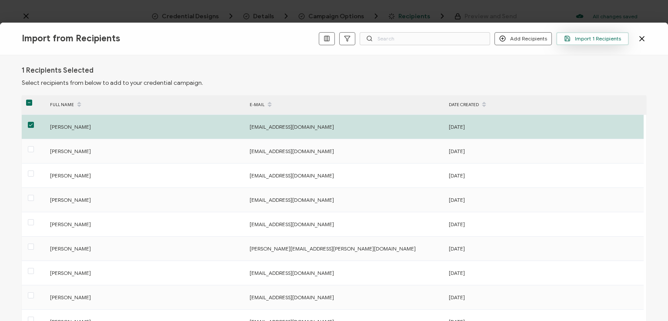
click at [581, 39] on span "Import 1 Recipients" at bounding box center [592, 38] width 57 height 7
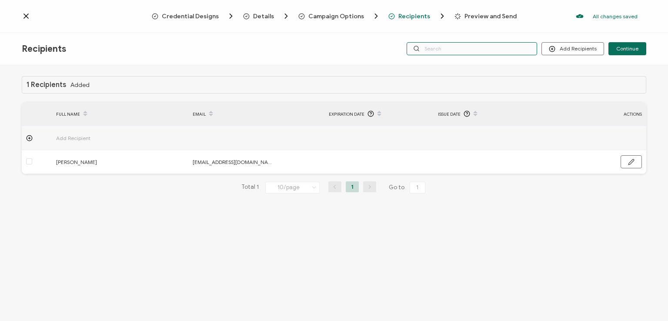
click at [460, 46] on input "text" at bounding box center [472, 48] width 130 height 13
click at [462, 31] on div "Credential Designs Details Campaign Options Recipients Preview and Send All cha…" at bounding box center [334, 16] width 668 height 33
click at [460, 51] on input "text" at bounding box center [472, 48] width 130 height 13
click at [459, 68] on div "1 Recipients Added FULL NAME EMAIL Expiration Date Issue Date ACTIONS Add Recip…" at bounding box center [334, 194] width 668 height 258
click at [457, 50] on input "text" at bounding box center [472, 48] width 130 height 13
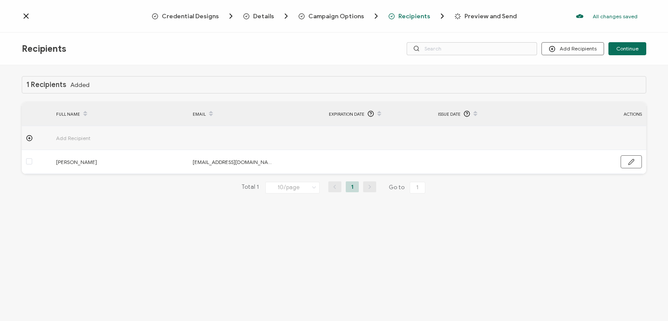
click at [463, 33] on div "Recipients Add Recipients Continue" at bounding box center [334, 49] width 668 height 33
click at [628, 46] on span "Continue" at bounding box center [627, 48] width 22 height 5
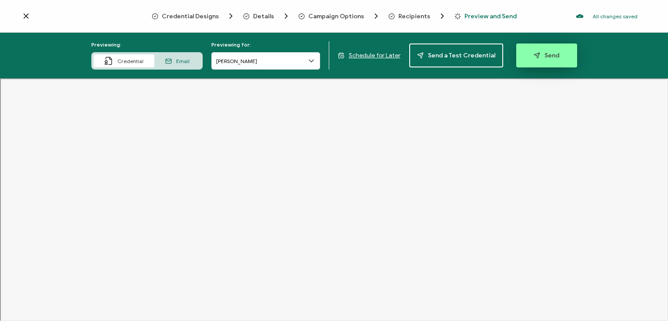
click at [534, 54] on icon "button" at bounding box center [537, 55] width 7 height 7
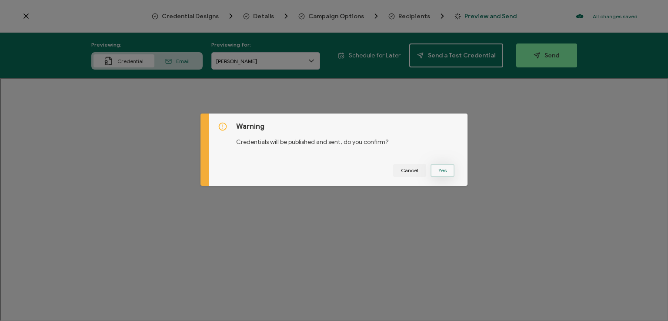
click at [441, 166] on button "Yes" at bounding box center [443, 170] width 24 height 13
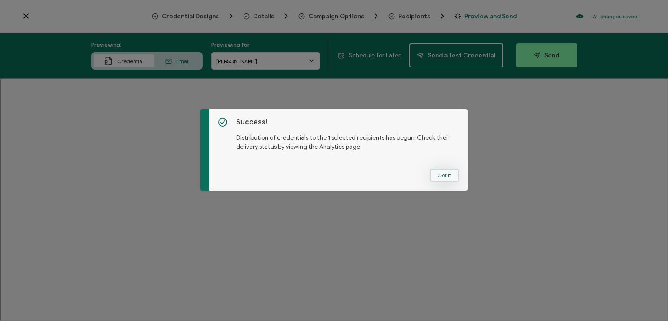
click at [438, 174] on button "Got It" at bounding box center [444, 175] width 29 height 13
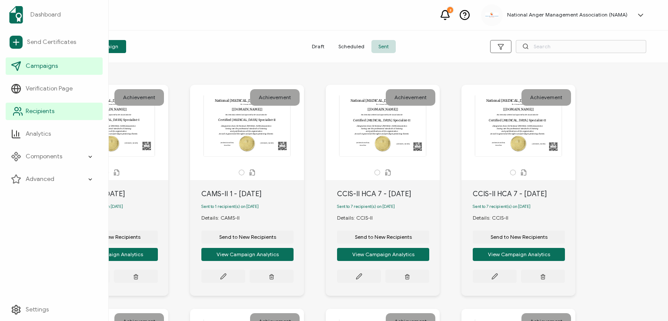
click at [43, 107] on span "Recipients" at bounding box center [40, 111] width 29 height 9
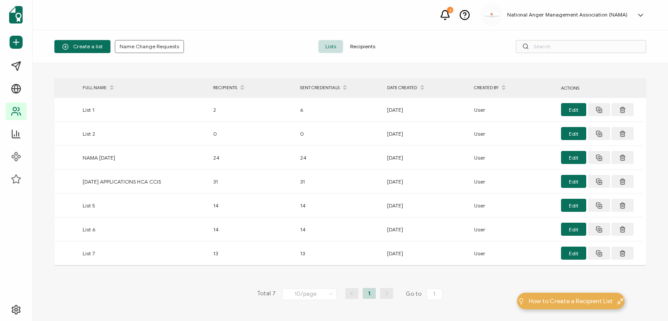
click at [354, 44] on span "Recipients" at bounding box center [362, 46] width 39 height 13
